Goal: Task Accomplishment & Management: Use online tool/utility

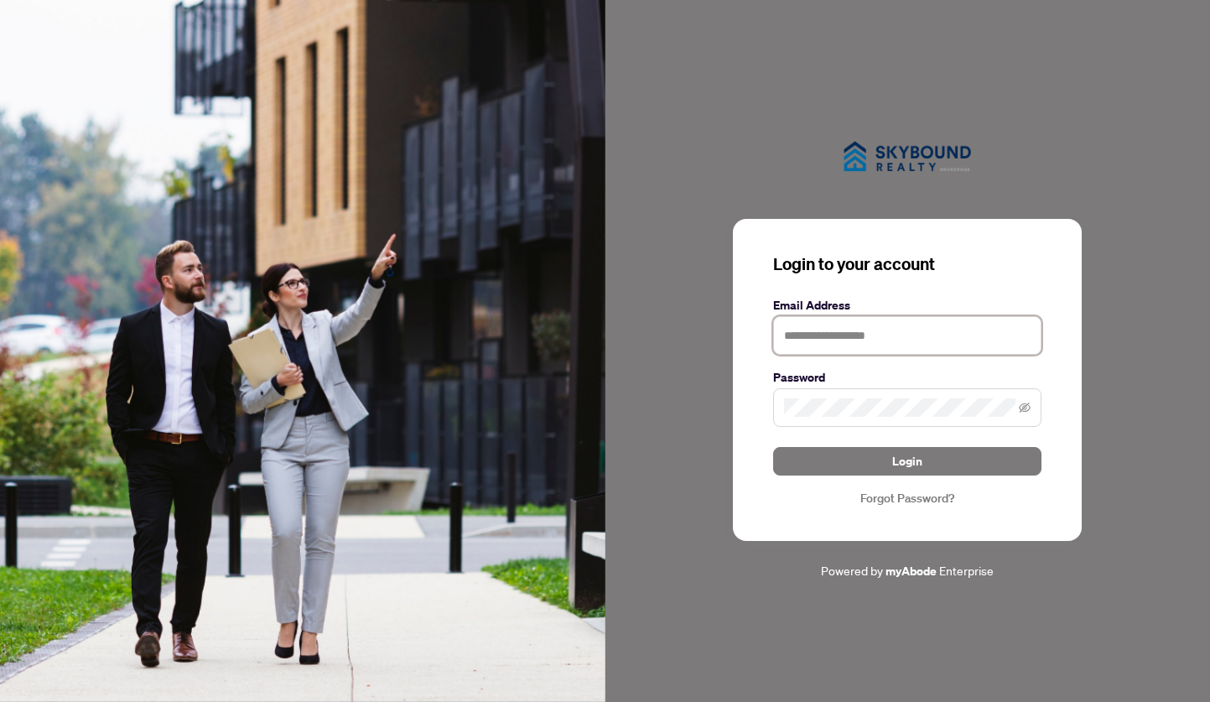
click at [871, 334] on input "text" at bounding box center [907, 335] width 268 height 39
click at [848, 339] on input "text" at bounding box center [907, 335] width 268 height 39
type input "**********"
click at [773, 447] on button "Login" at bounding box center [907, 461] width 268 height 29
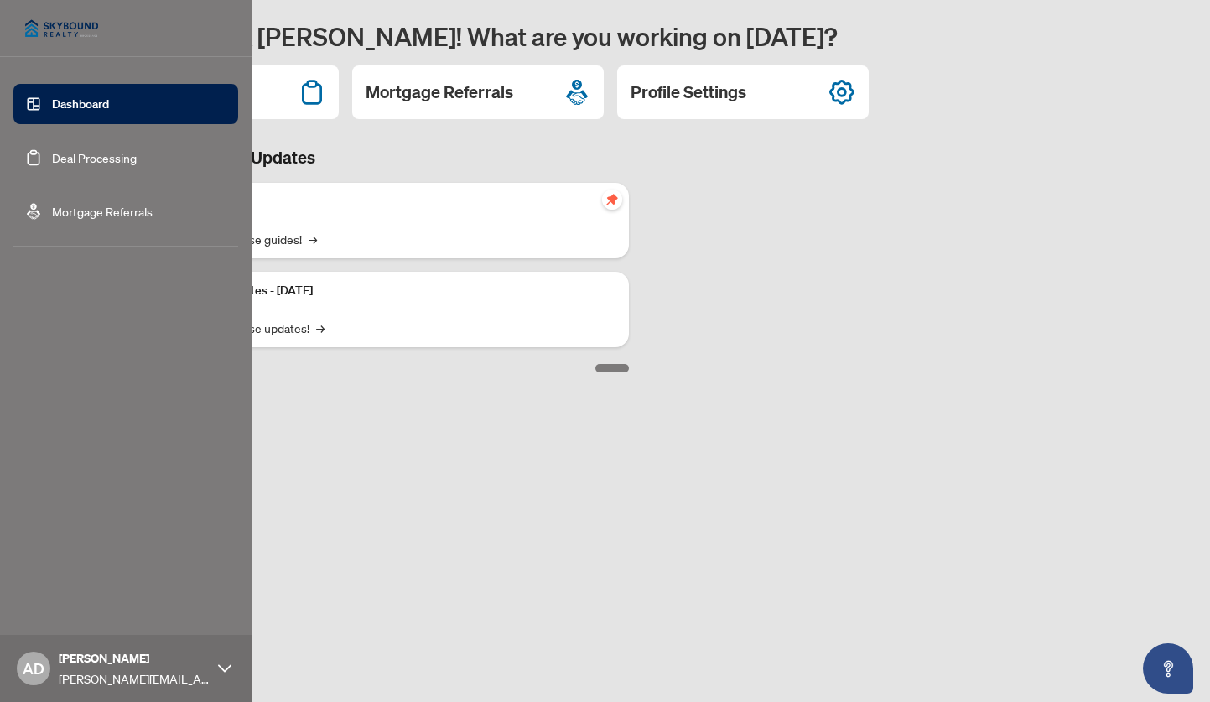
click at [97, 158] on link "Deal Processing" at bounding box center [94, 157] width 85 height 15
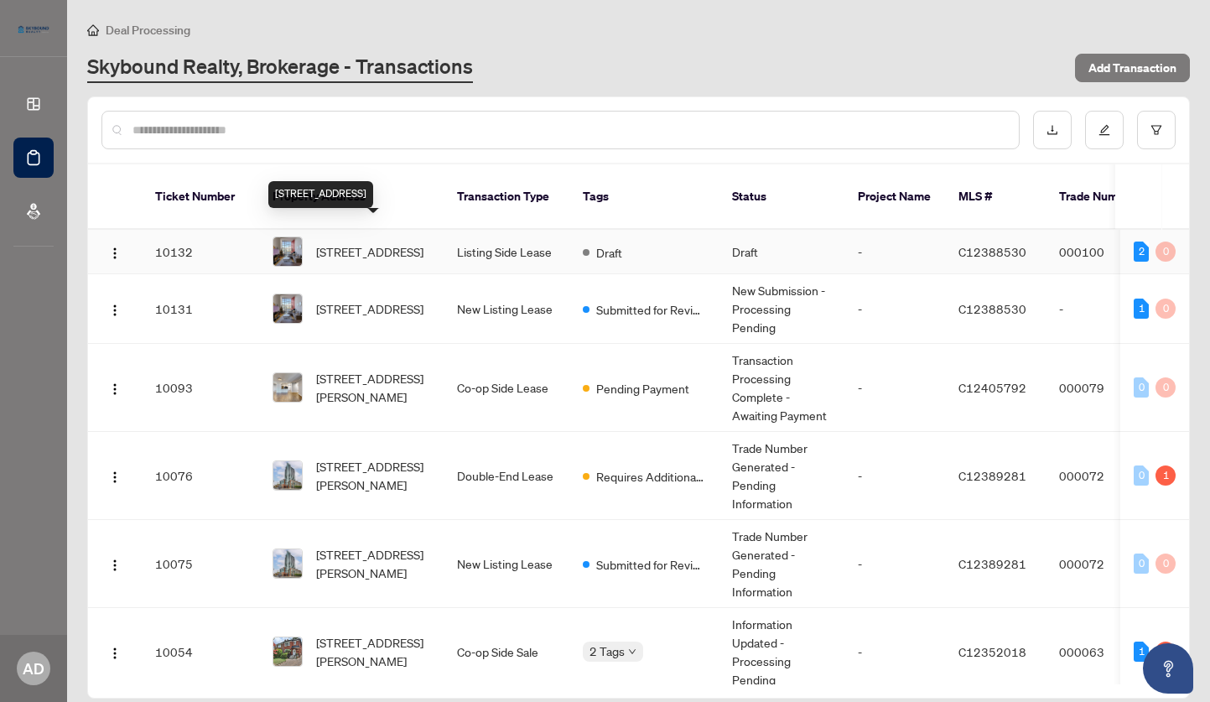
click at [392, 242] on span "621-255 Richmond St, Toronto, Ontario M5A 4T7, Canada" at bounding box center [369, 251] width 107 height 18
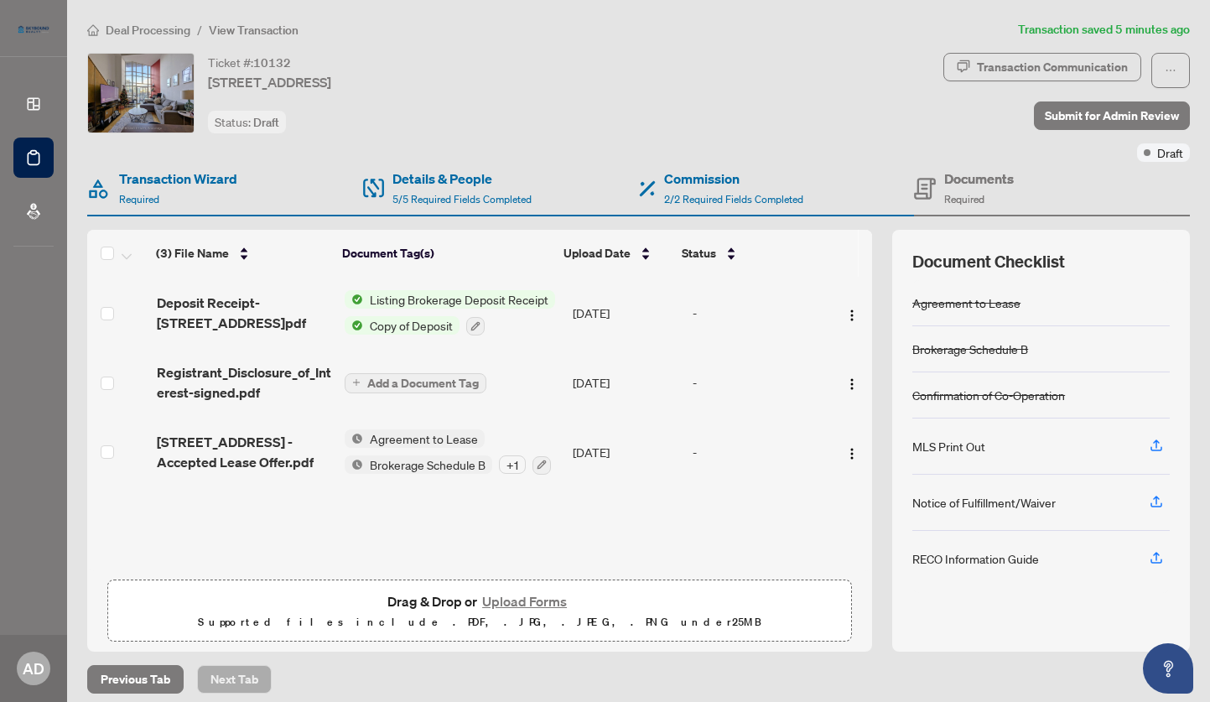
click at [428, 303] on span "Listing Brokerage Deposit Receipt" at bounding box center [459, 299] width 192 height 18
click at [475, 321] on icon "button" at bounding box center [475, 325] width 9 height 9
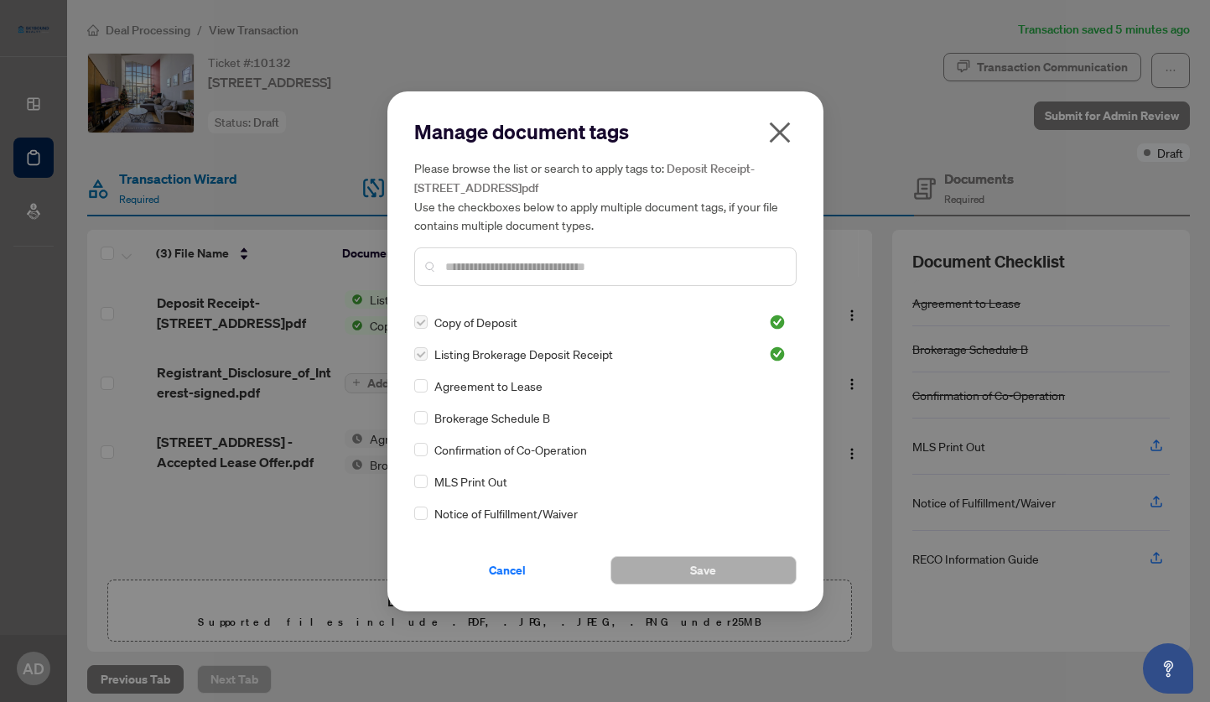
click at [783, 136] on icon "close" at bounding box center [779, 132] width 21 height 21
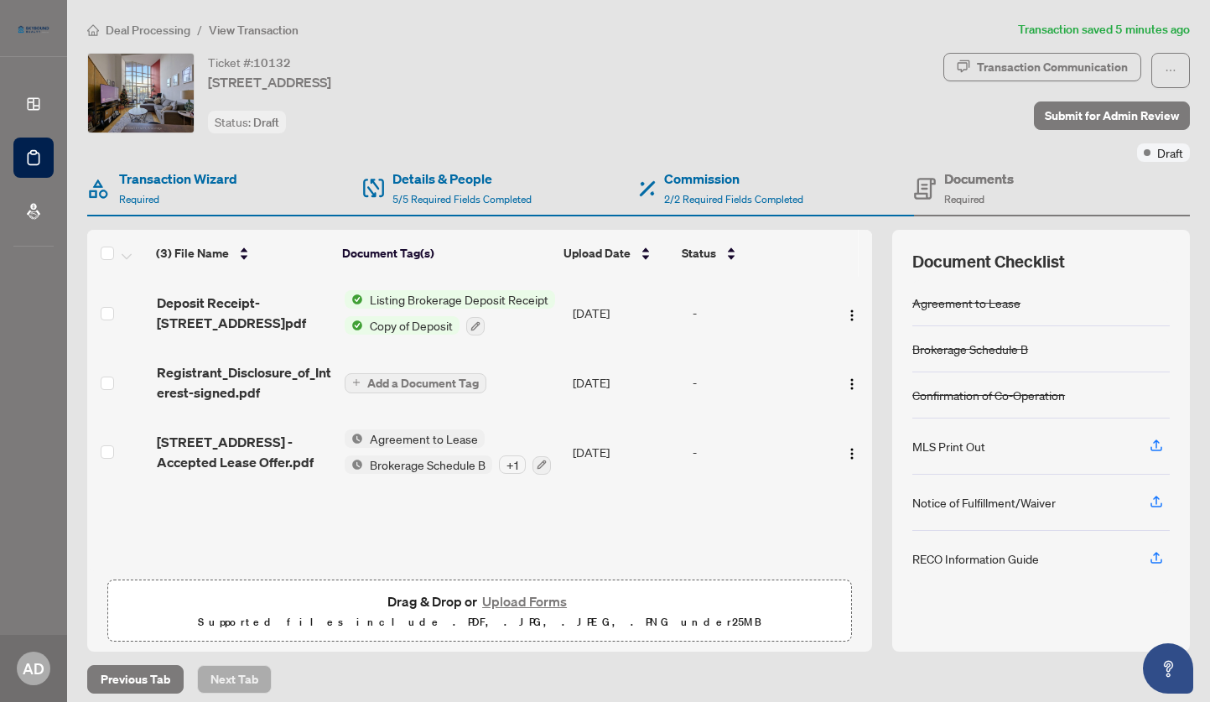
click at [226, 308] on span "Deposit Receipt-255 Richmond St E 621.pdf" at bounding box center [244, 313] width 174 height 40
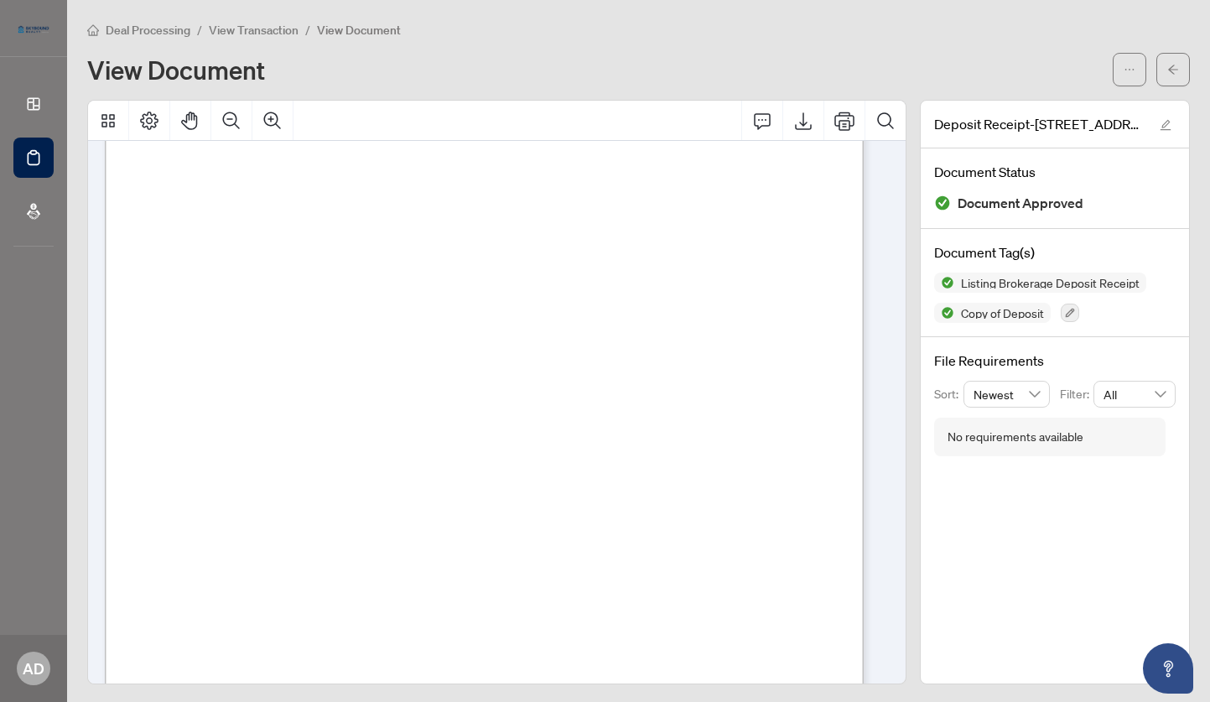
scroll to position [168, 0]
click at [801, 127] on button "Export" at bounding box center [803, 121] width 40 height 40
click at [1156, 77] on button "button" at bounding box center [1173, 70] width 34 height 34
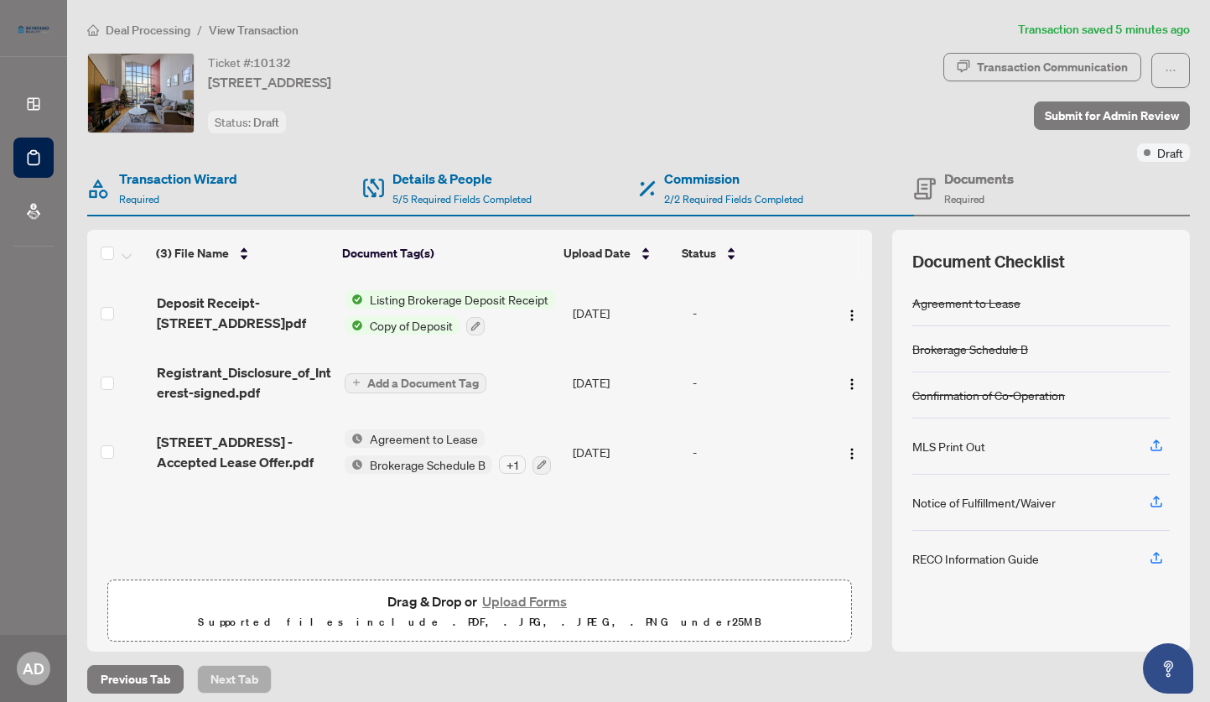
click at [764, 85] on div "Ticket #: 10132 621-255 Richmond St, Toronto, Ontario M5A 4T7, Canada Status: D…" at bounding box center [511, 93] width 849 height 80
click at [1091, 67] on div "Transaction Communication" at bounding box center [1052, 67] width 151 height 27
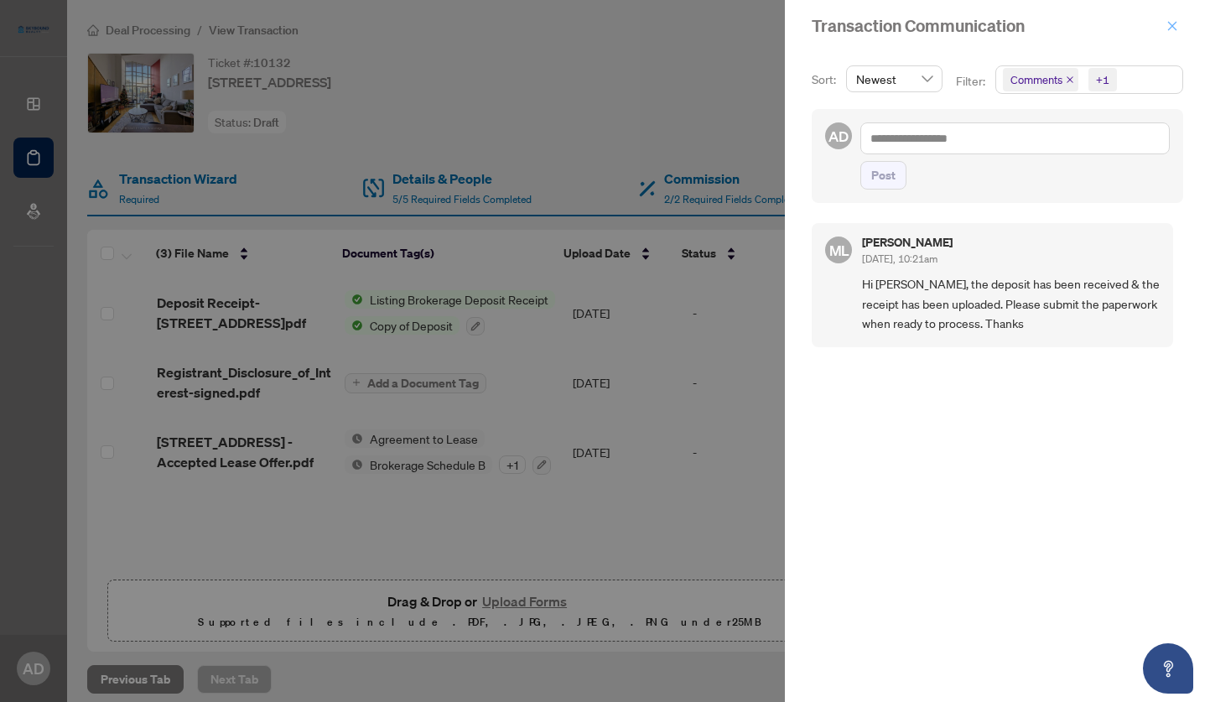
click at [1172, 23] on icon "close" at bounding box center [1172, 26] width 12 height 12
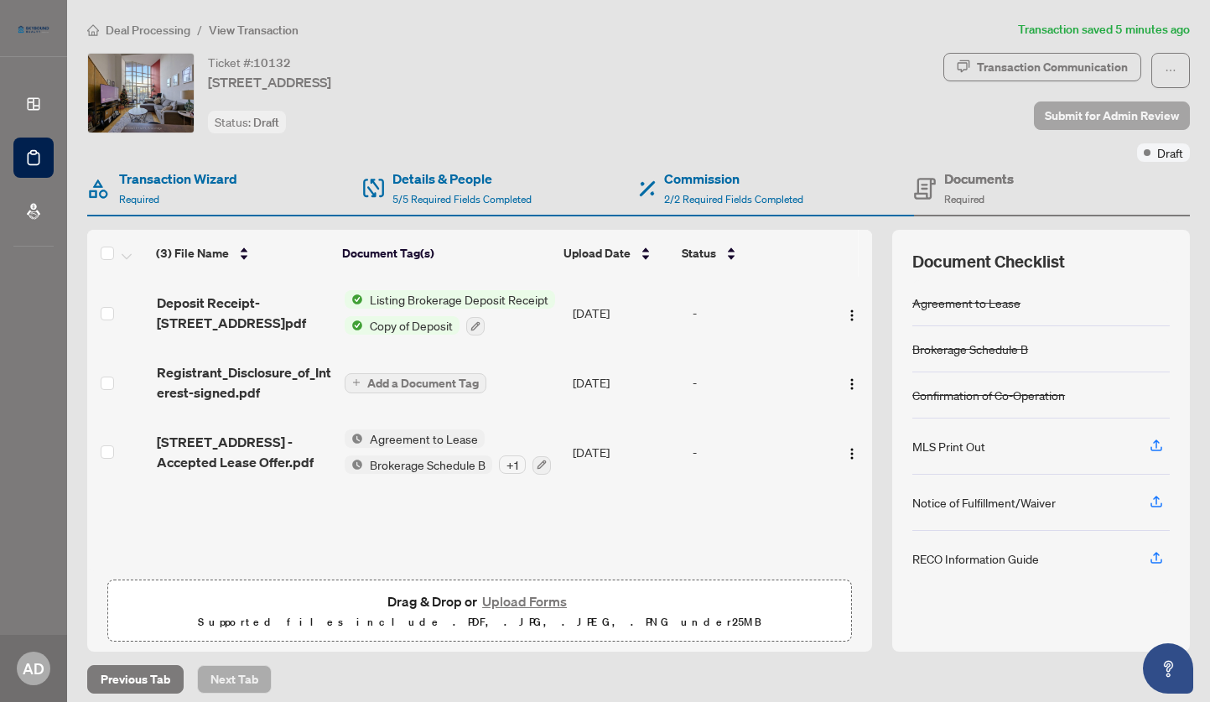
click at [1083, 120] on span "Submit for Admin Review" at bounding box center [1112, 115] width 134 height 27
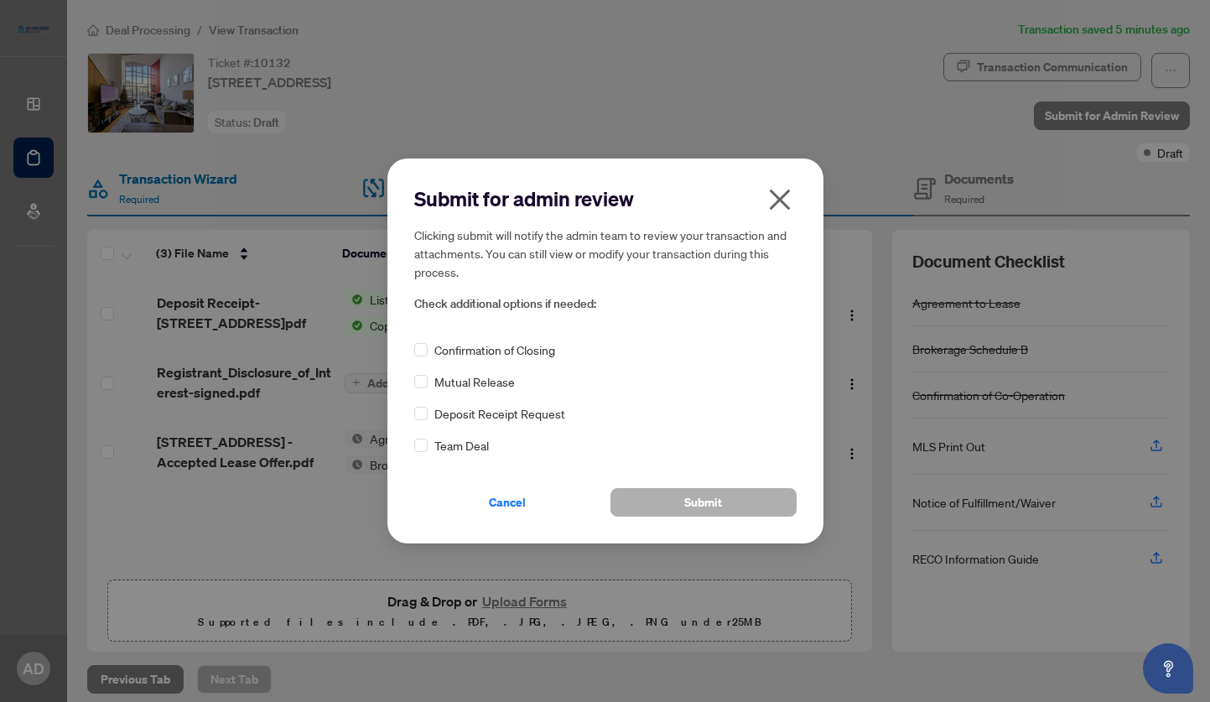
click at [727, 500] on button "Submit" at bounding box center [703, 502] width 186 height 29
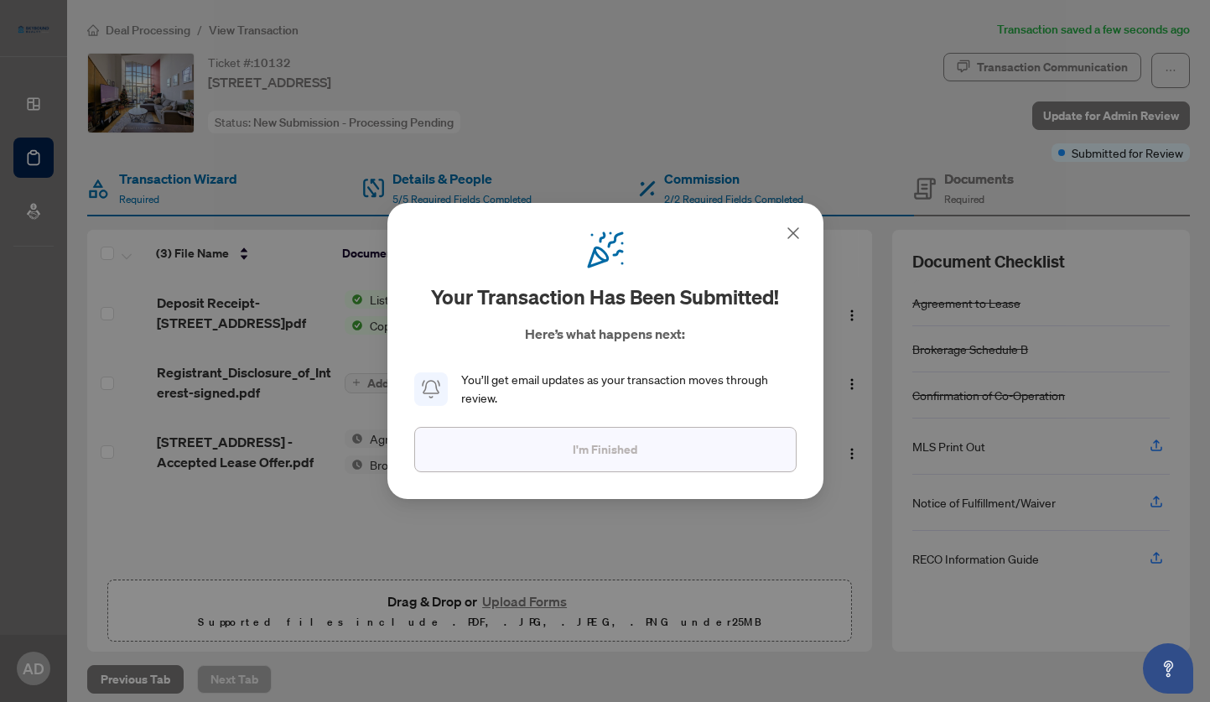
click at [602, 445] on span "I'm Finished" at bounding box center [605, 449] width 65 height 27
